Goal: Complete application form: Complete application form

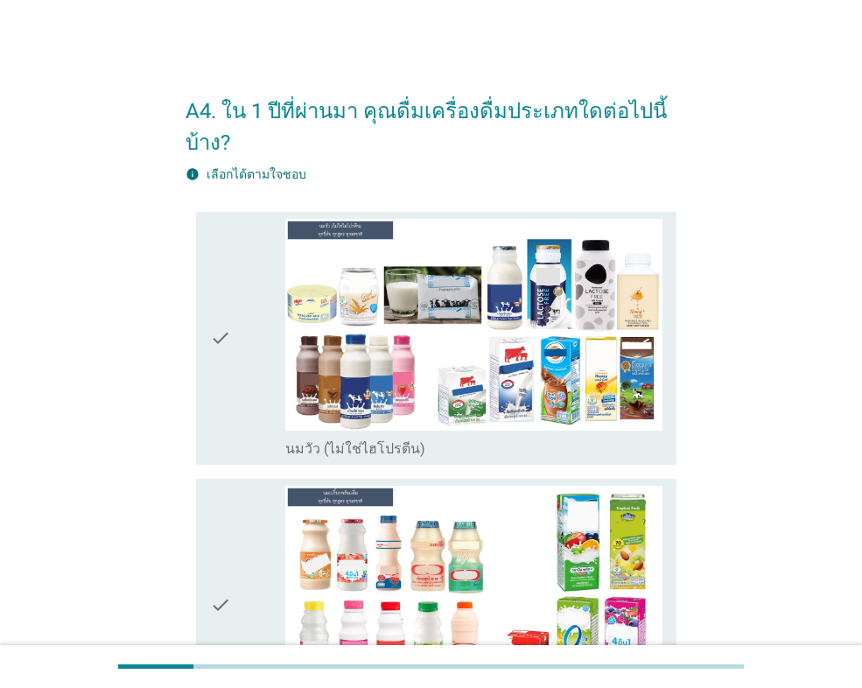
click at [234, 375] on div "check" at bounding box center [247, 338] width 75 height 239
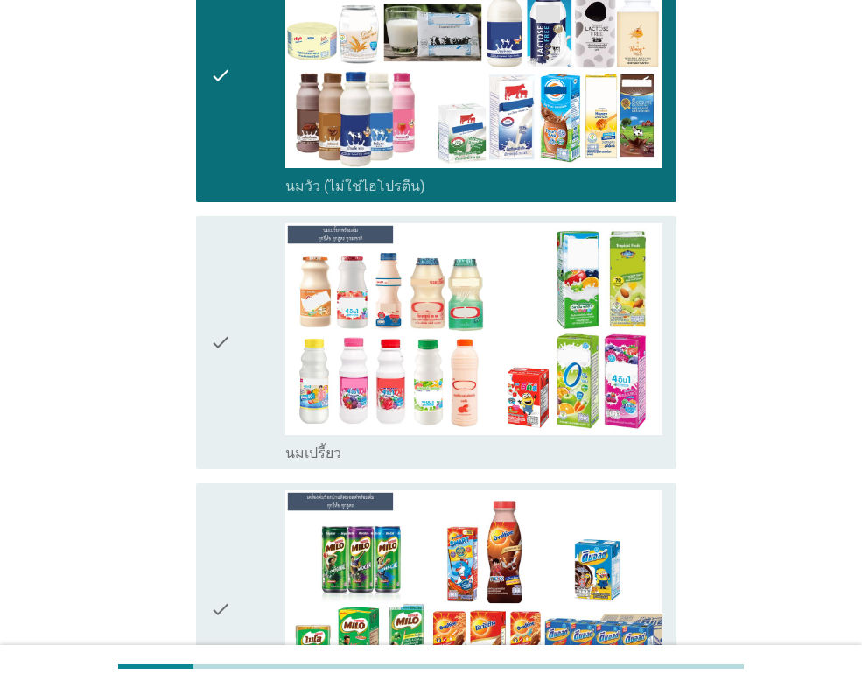
click at [226, 389] on icon "check" at bounding box center [220, 342] width 21 height 239
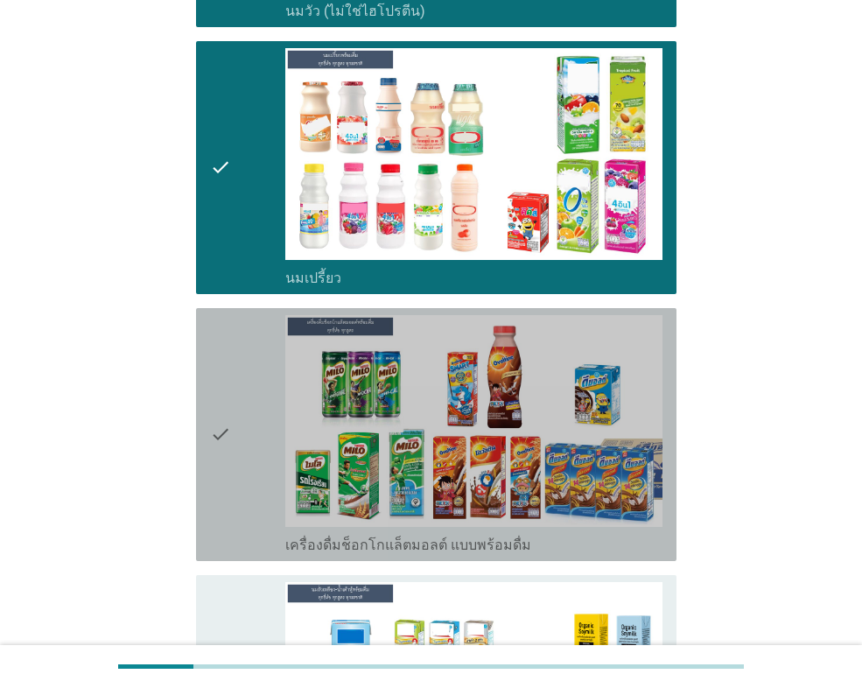
click at [227, 396] on icon "check" at bounding box center [220, 434] width 21 height 239
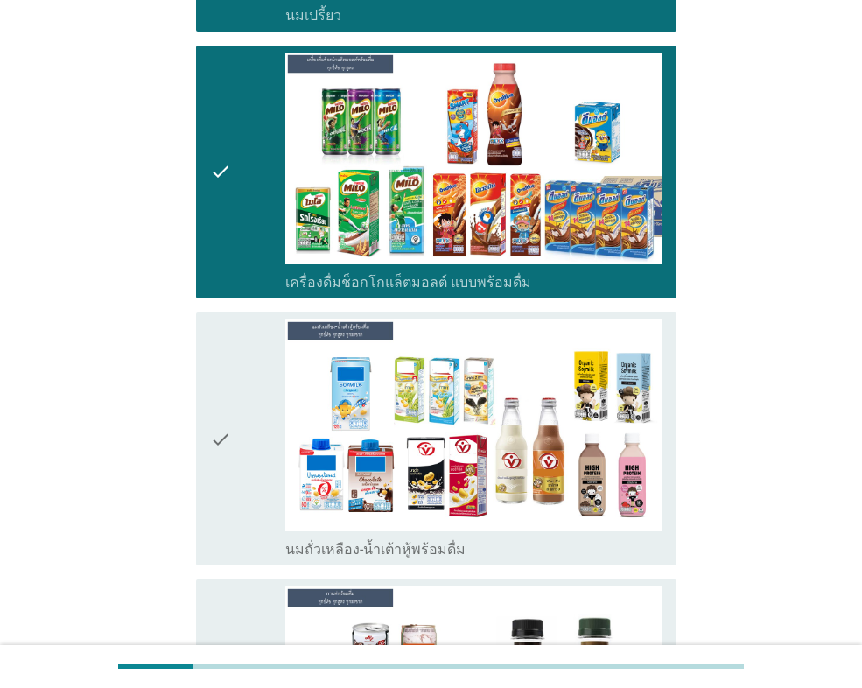
click at [228, 398] on icon "check" at bounding box center [220, 438] width 21 height 239
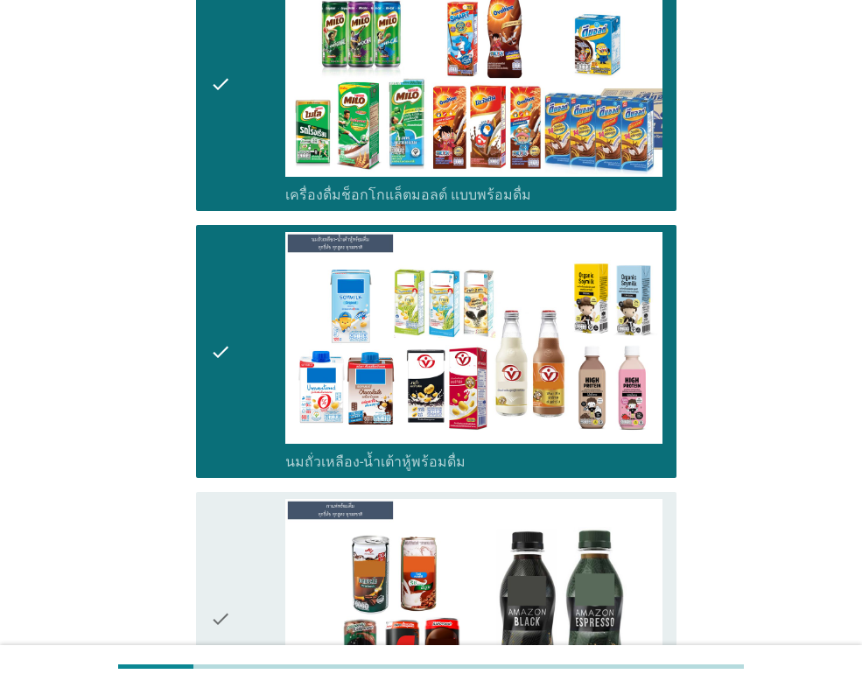
scroll to position [963, 0]
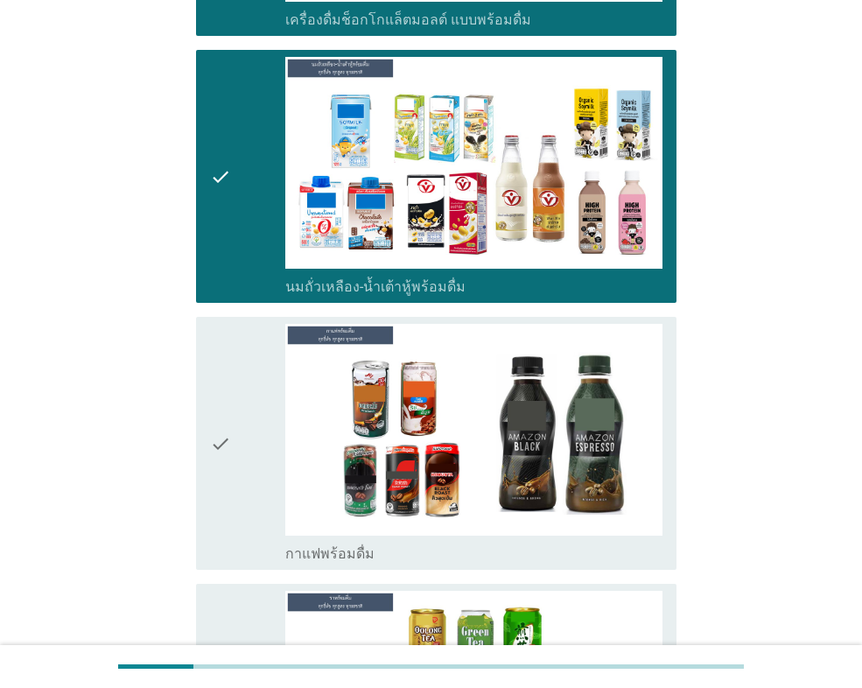
click at [229, 407] on icon "check" at bounding box center [220, 443] width 21 height 239
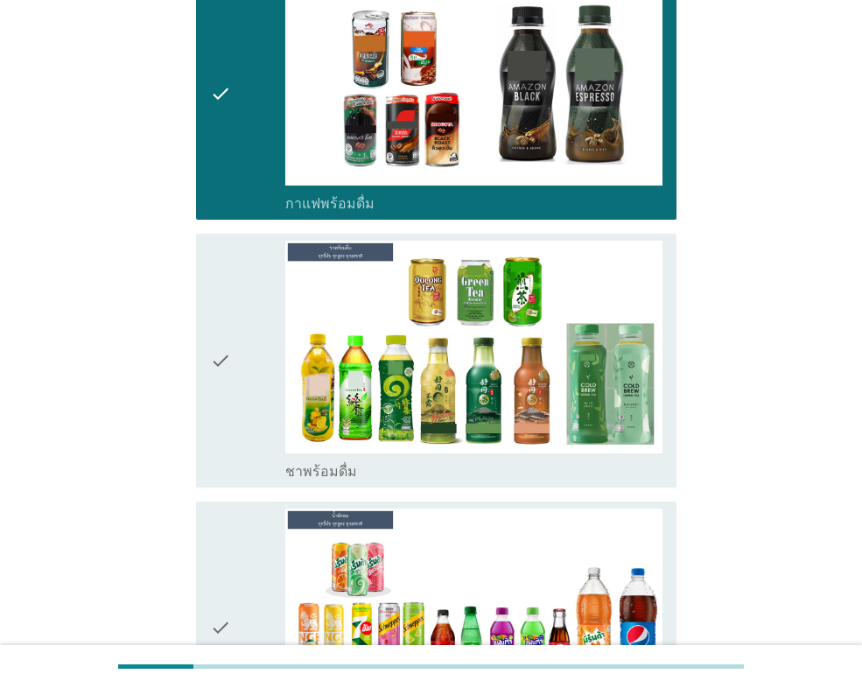
click at [231, 411] on icon "check" at bounding box center [220, 360] width 21 height 239
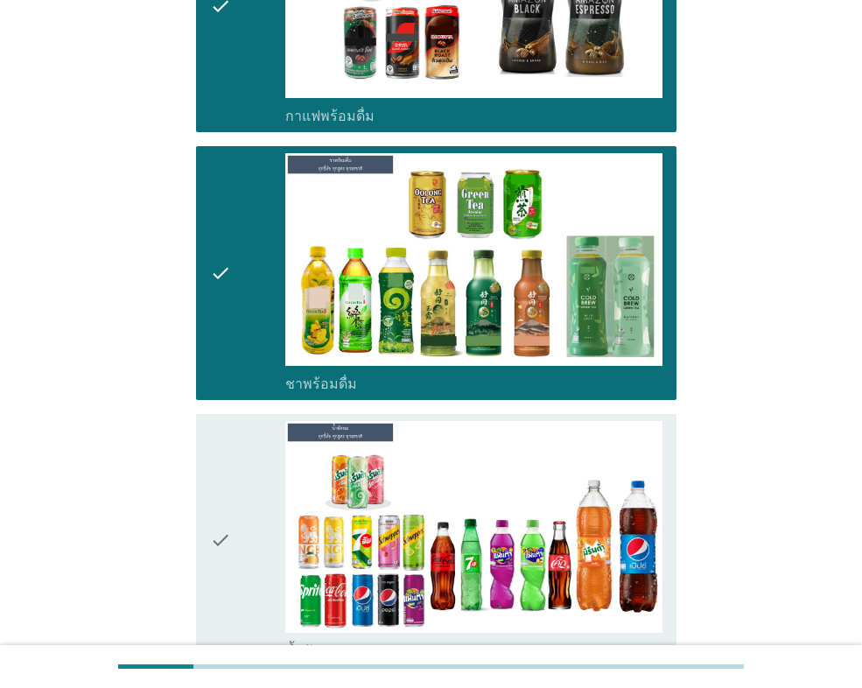
click at [232, 414] on div "check check_box น้ำอัดลม" at bounding box center [431, 540] width 491 height 267
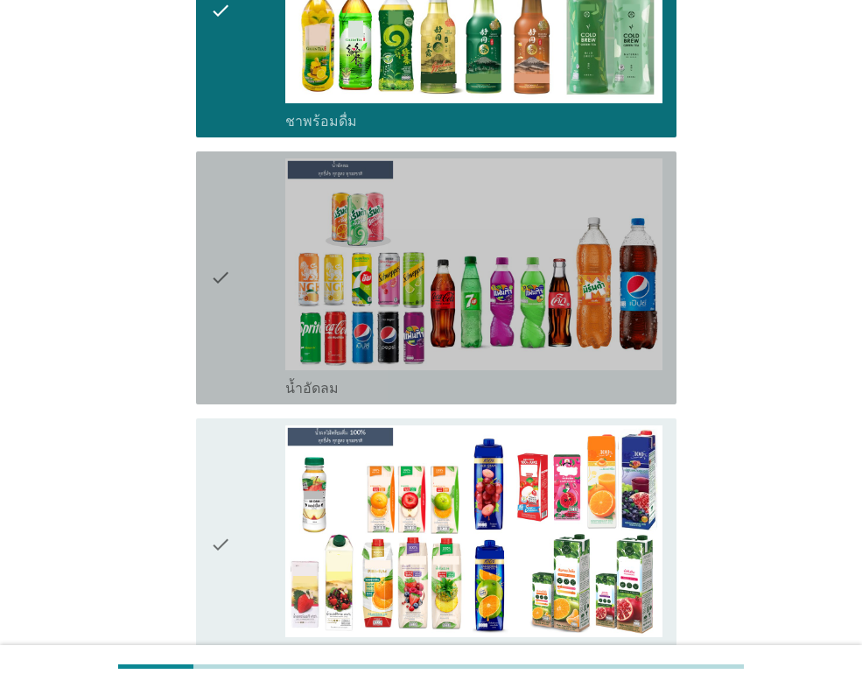
drag, startPoint x: 248, startPoint y: 350, endPoint x: 226, endPoint y: 459, distance: 110.7
click at [246, 354] on div "check" at bounding box center [247, 277] width 75 height 239
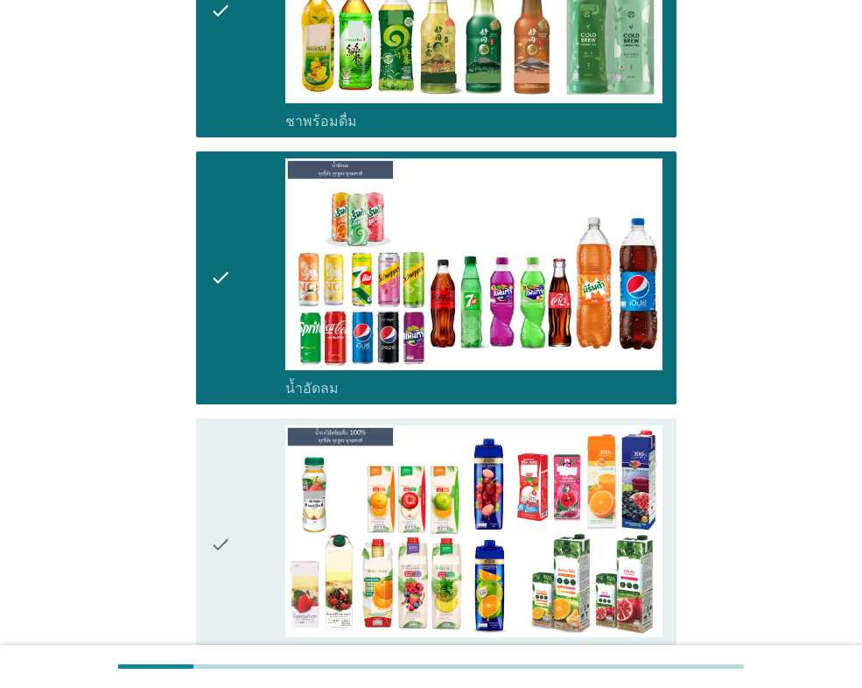
click at [226, 466] on icon "check" at bounding box center [220, 544] width 21 height 239
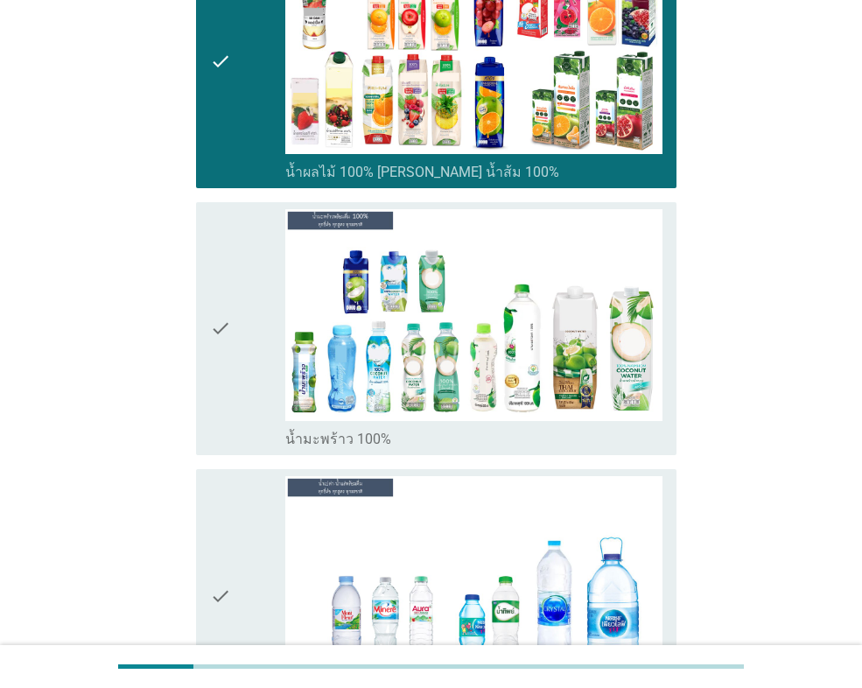
scroll to position [2363, 0]
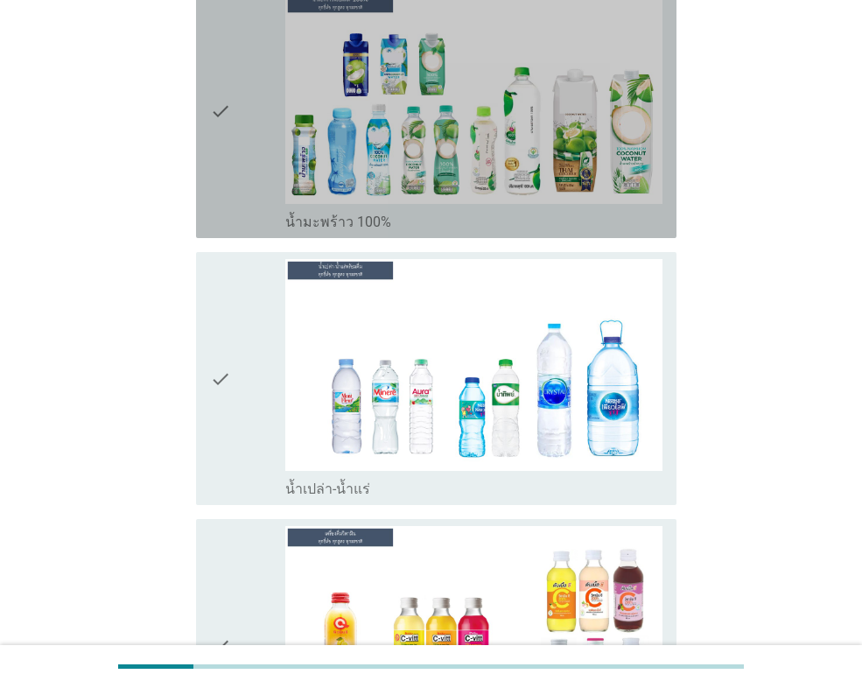
drag, startPoint x: 236, startPoint y: 178, endPoint x: 250, endPoint y: 334, distance: 157.3
click at [236, 179] on div "check" at bounding box center [247, 111] width 75 height 239
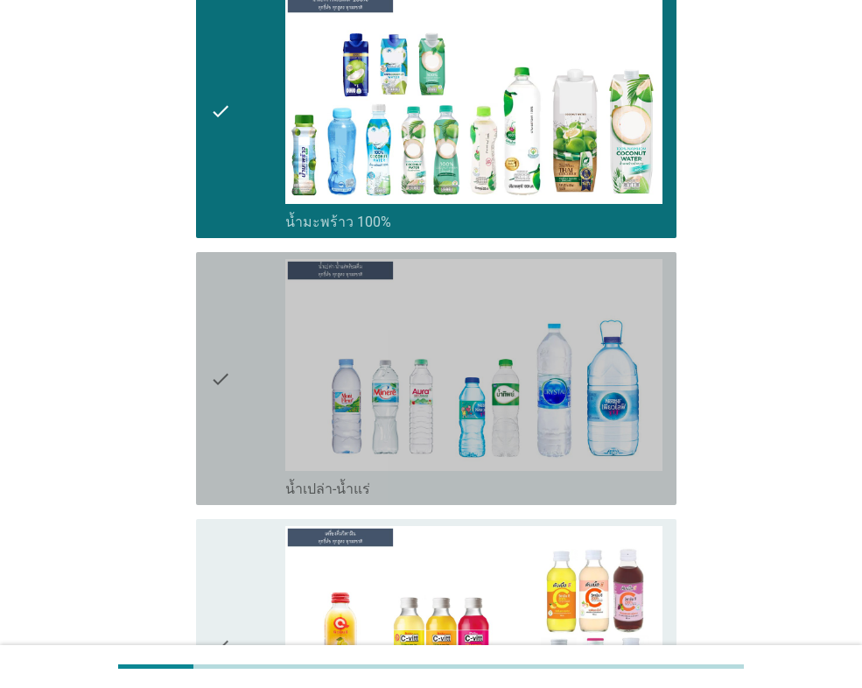
drag, startPoint x: 250, startPoint y: 334, endPoint x: 252, endPoint y: 366, distance: 31.6
click at [251, 340] on div "check" at bounding box center [247, 378] width 75 height 239
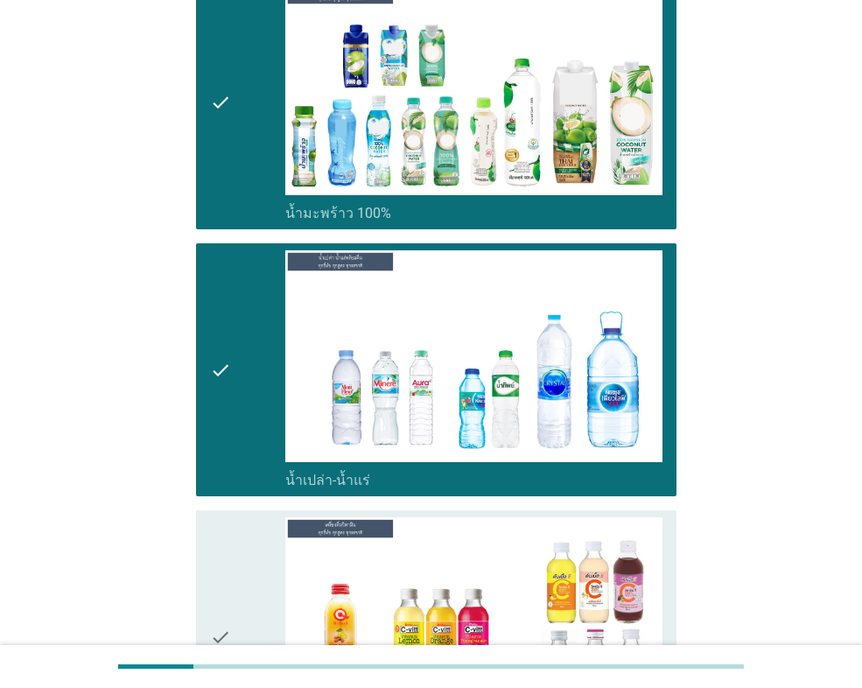
scroll to position [2713, 0]
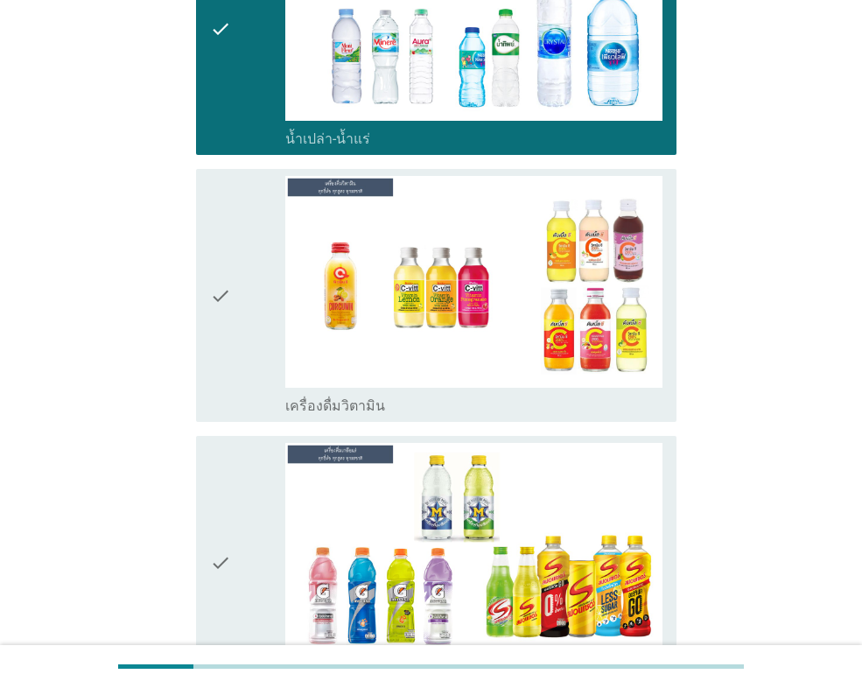
drag, startPoint x: 228, startPoint y: 267, endPoint x: 231, endPoint y: 429, distance: 161.9
click at [230, 279] on icon "check" at bounding box center [220, 295] width 21 height 239
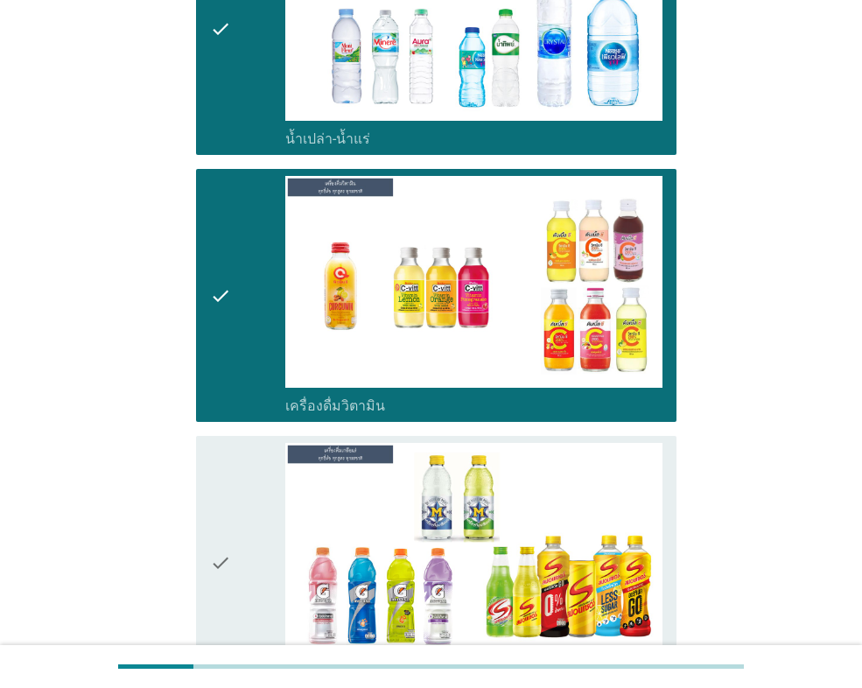
click at [204, 515] on div "check check_box เครื่องดื่มเกลือแร่" at bounding box center [436, 562] width 480 height 253
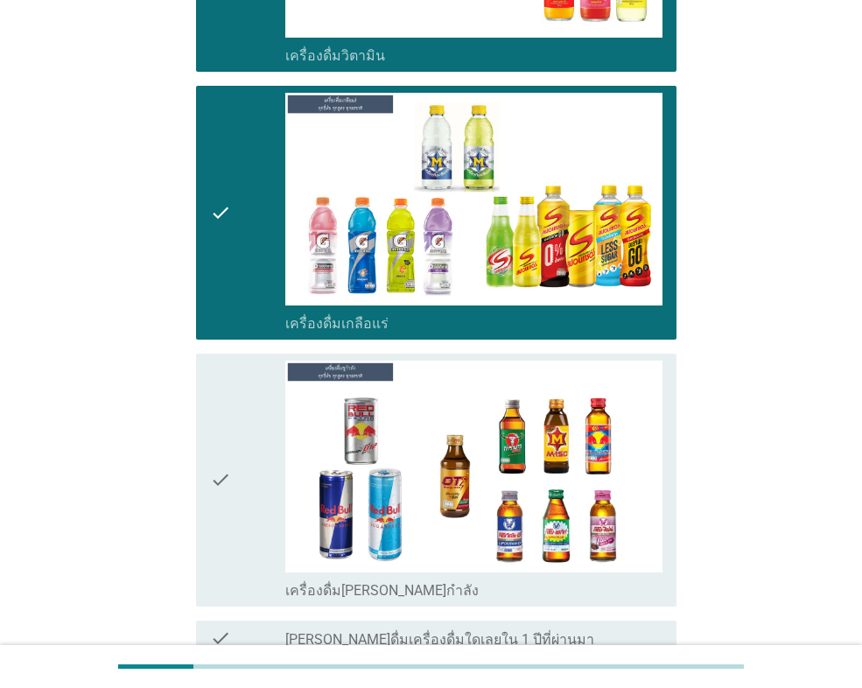
drag, startPoint x: 212, startPoint y: 459, endPoint x: 227, endPoint y: 468, distance: 17.3
click at [213, 459] on icon "check" at bounding box center [220, 480] width 21 height 239
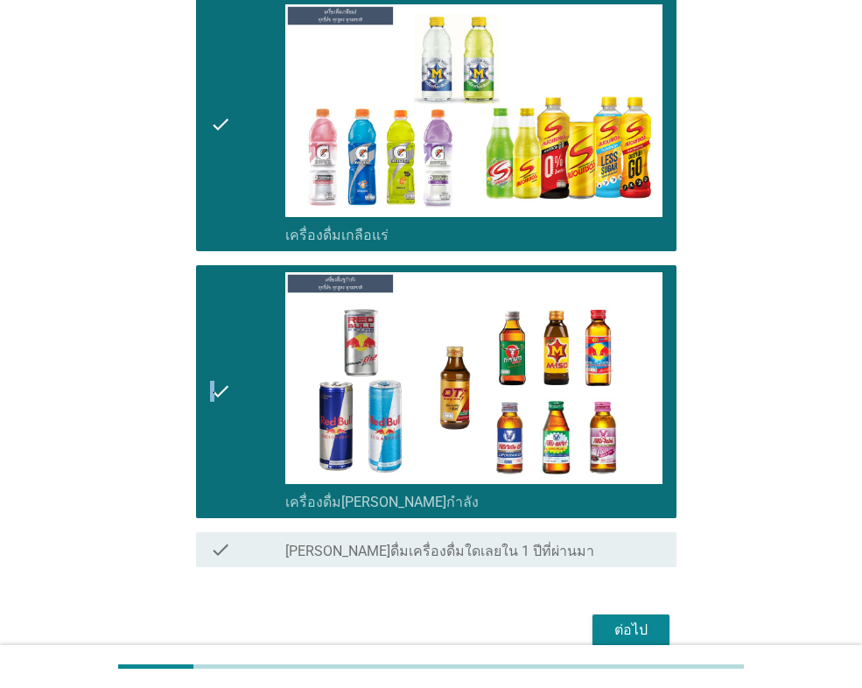
scroll to position [3235, 0]
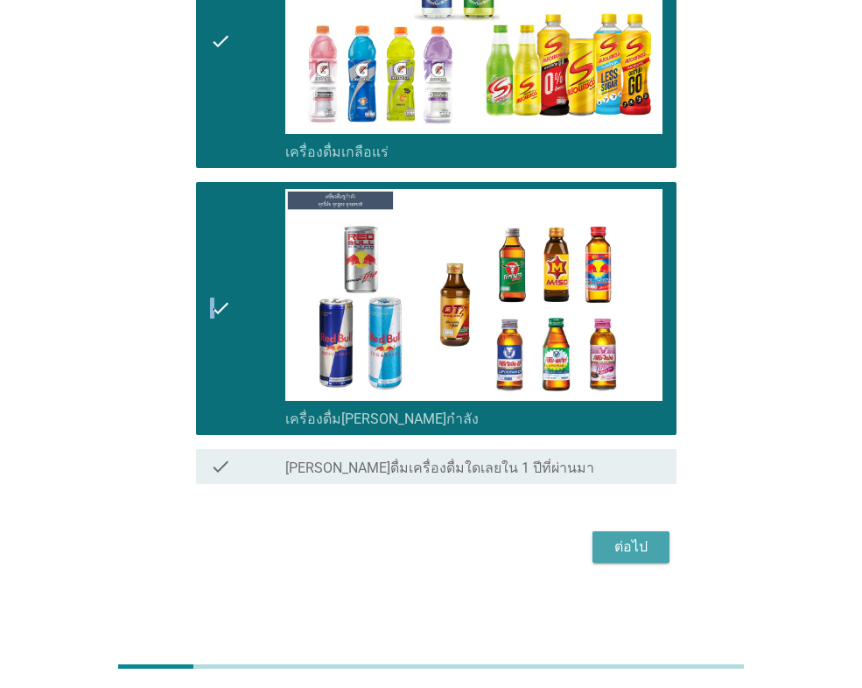
click at [627, 537] on div "ต่อไป" at bounding box center [630, 546] width 49 height 21
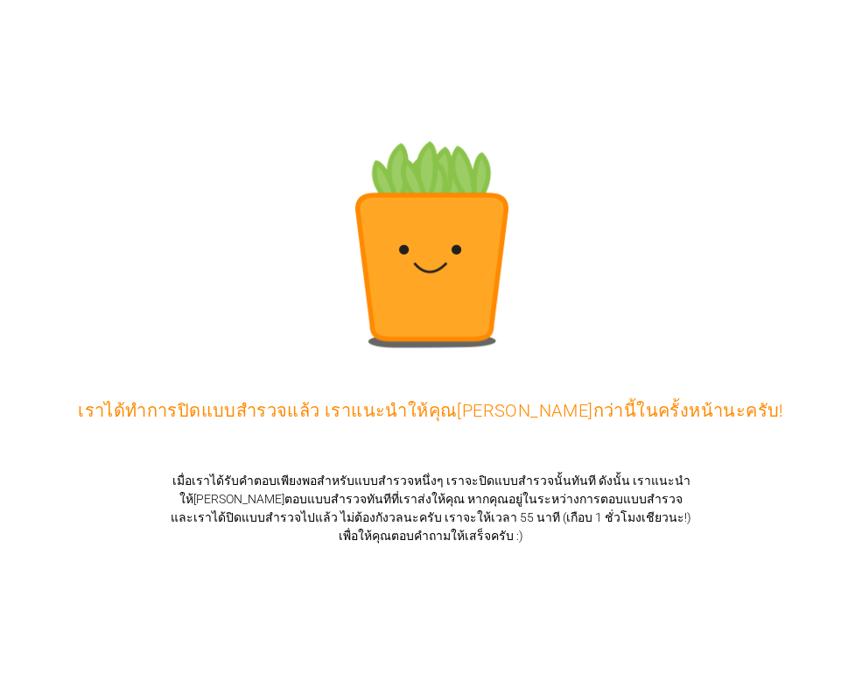
click at [529, 469] on div "เราได้ทำการปิดแบบสำรวจแล้ว เราแนะนำให้คุณ[PERSON_NAME]กว่านี้ในครั้งหน้านะครับ!" at bounding box center [431, 344] width 862 height 688
